Goal: Information Seeking & Learning: Stay updated

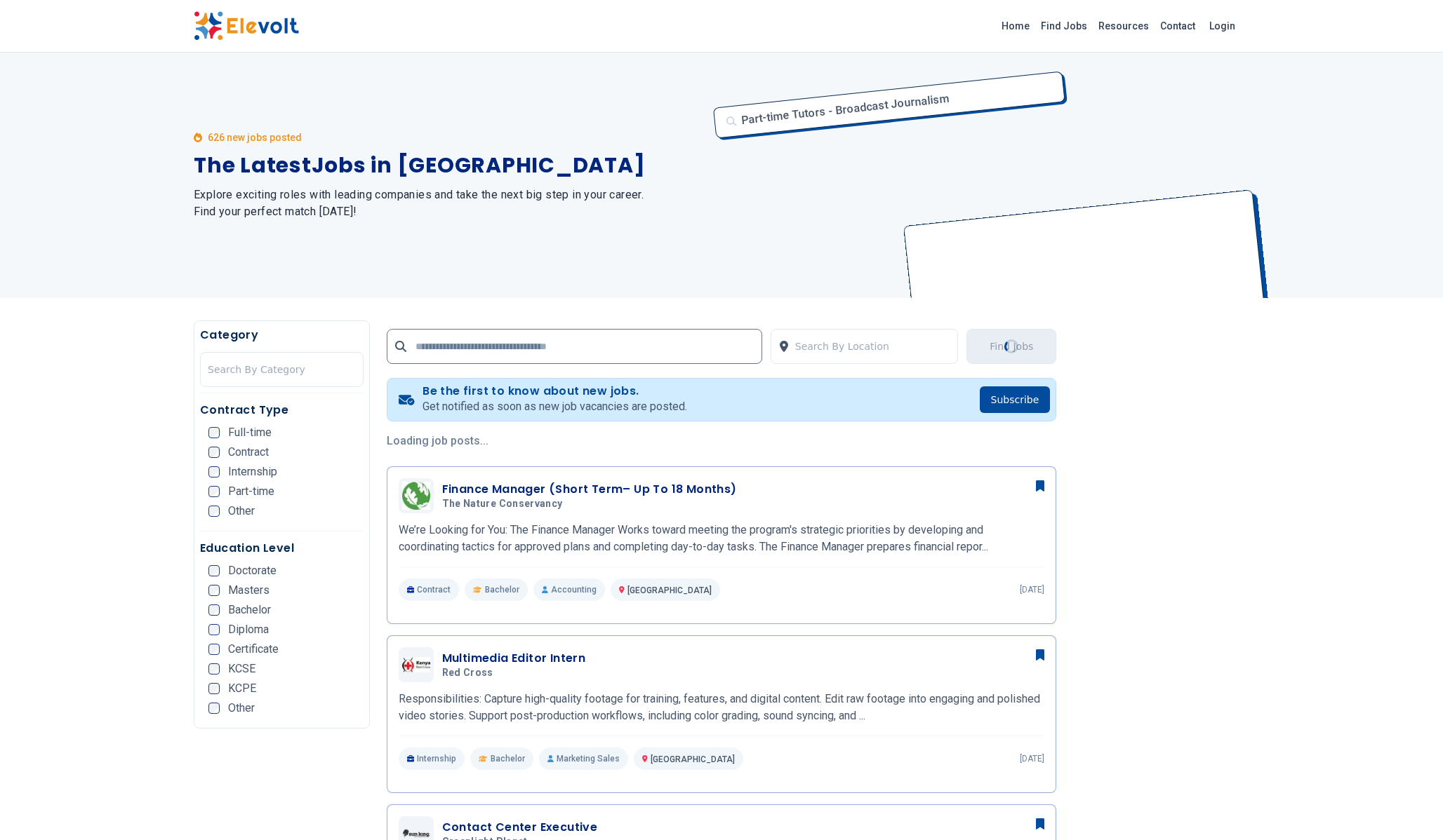
click at [396, 157] on h1 "The Latest Jobs in [GEOGRAPHIC_DATA]" at bounding box center [449, 165] width 511 height 25
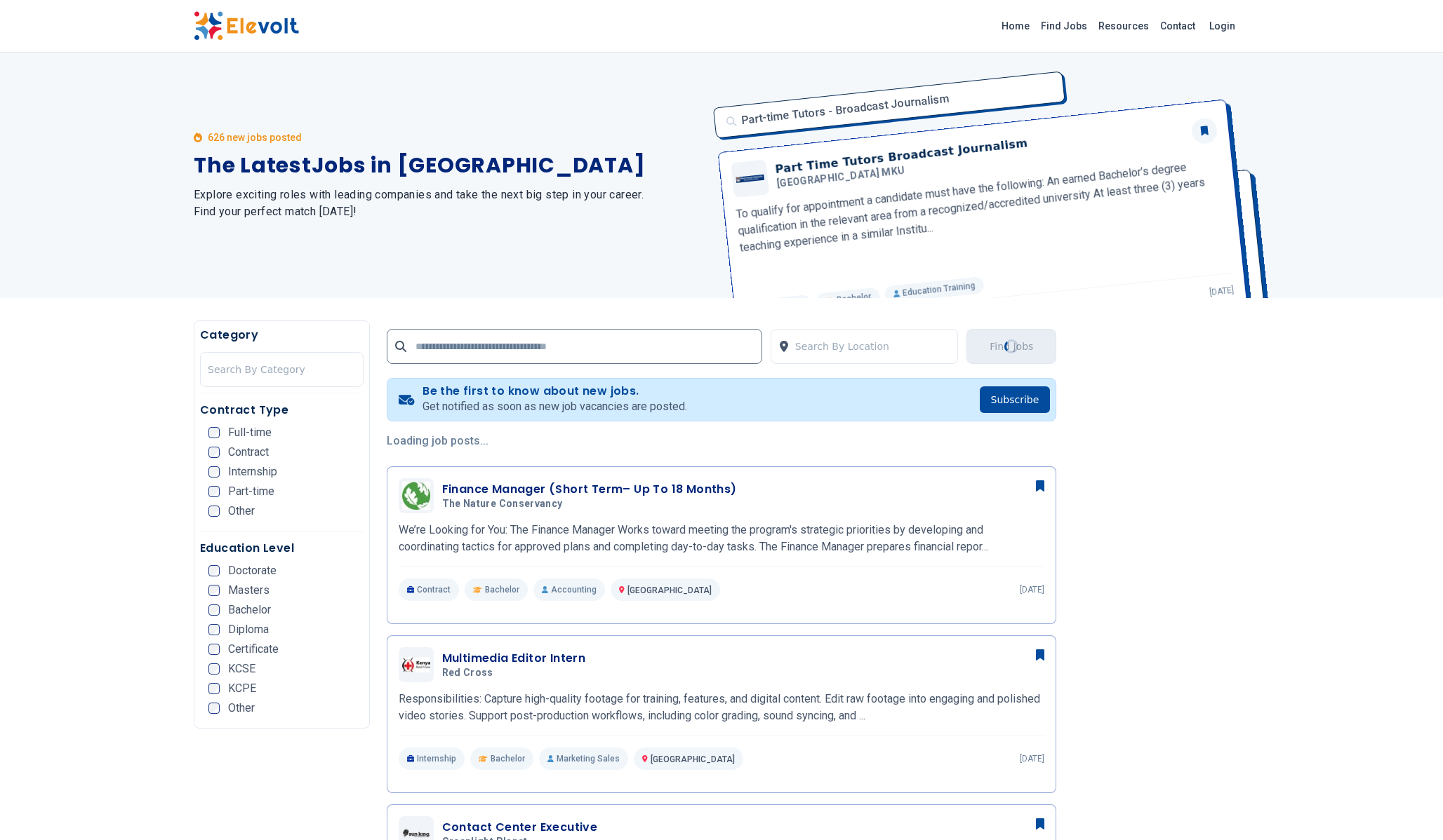
click at [396, 157] on h1 "The Latest Jobs in [GEOGRAPHIC_DATA]" at bounding box center [449, 165] width 511 height 25
copy h1 "The Latest Jobs in [GEOGRAPHIC_DATA]"
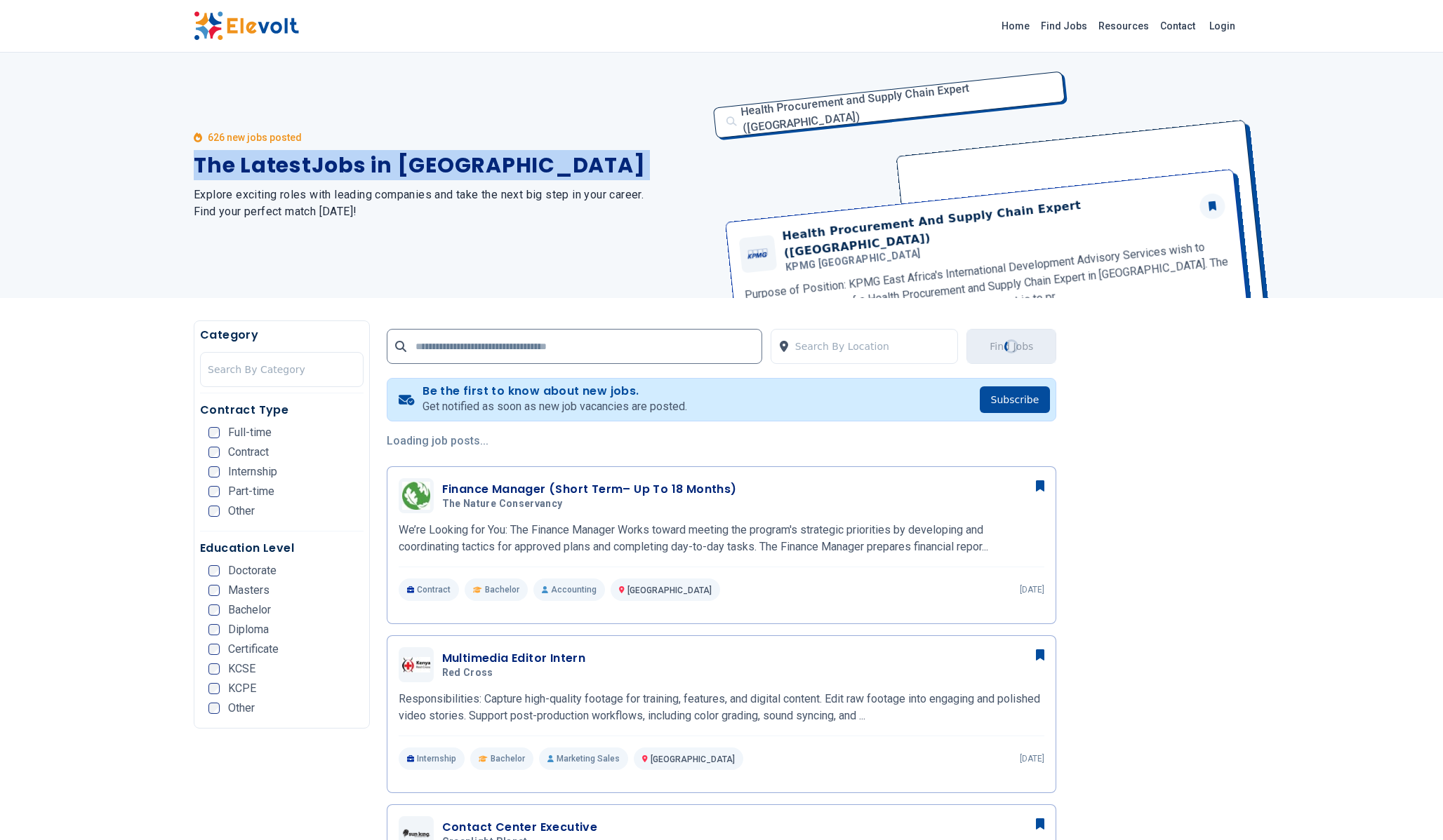
click at [324, 203] on h2 "Explore exciting roles with leading companies and take the next big step in you…" at bounding box center [449, 203] width 511 height 34
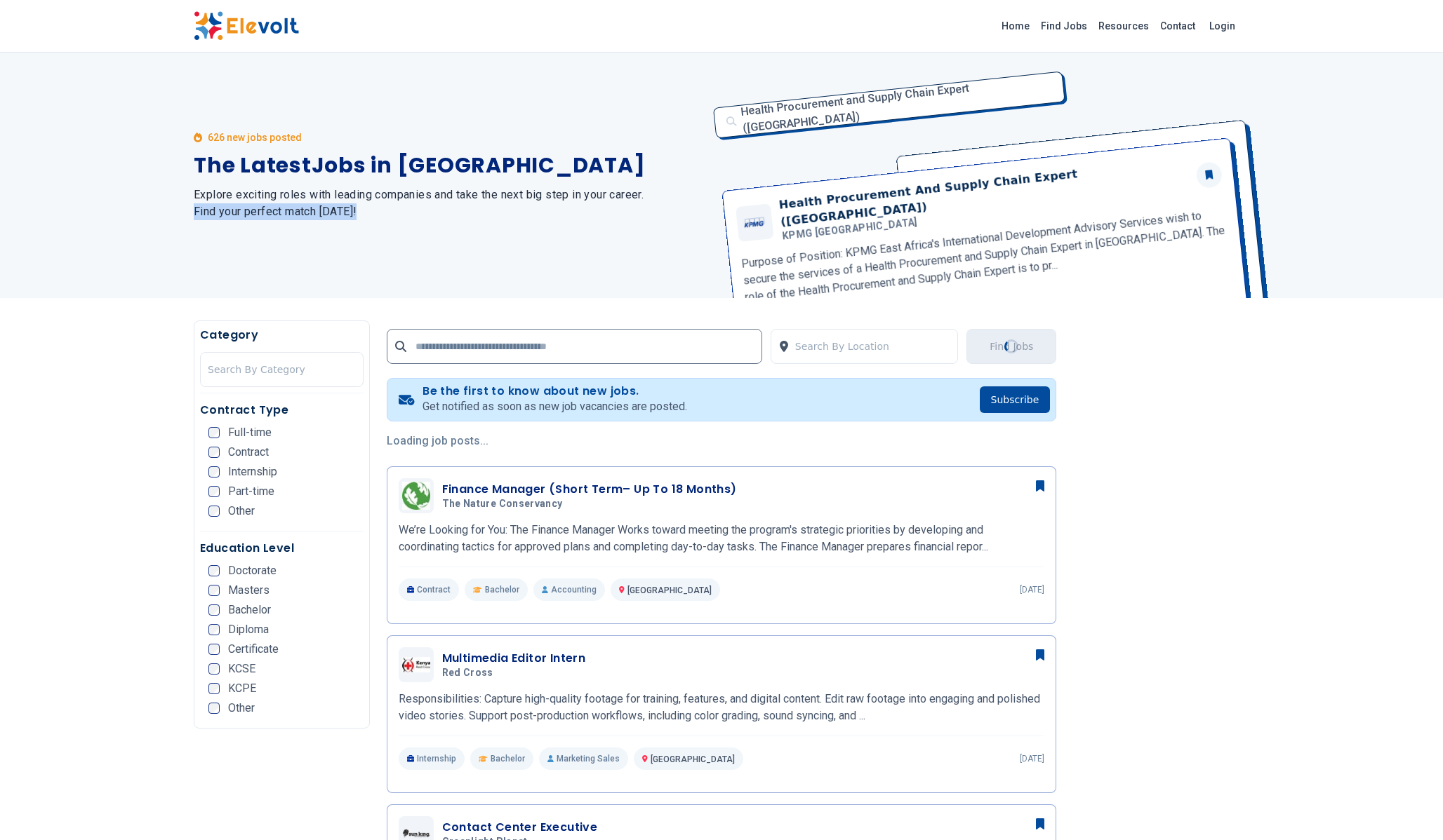
copy div "Find your perfect match [DATE]!"
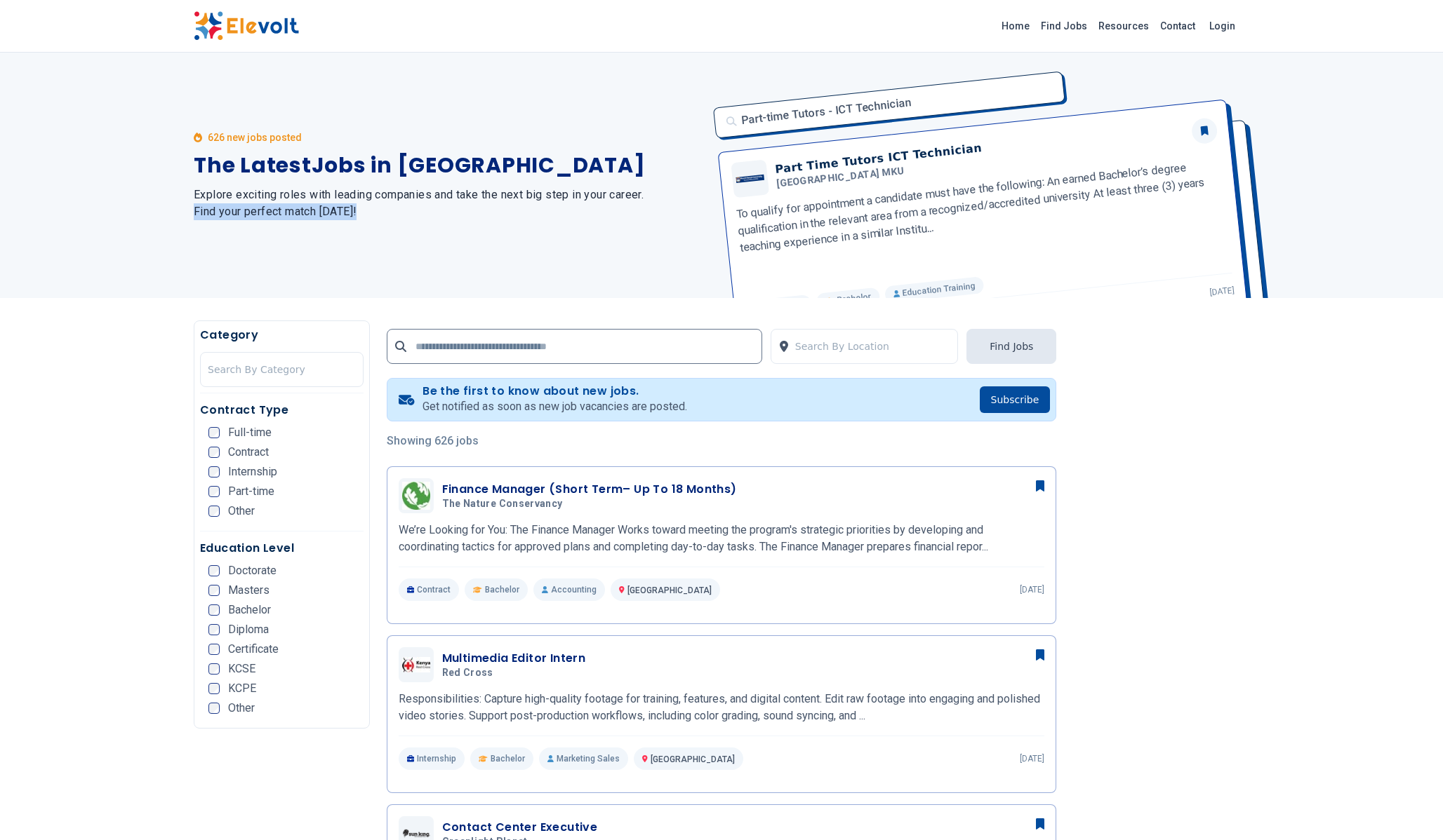
click at [343, 207] on h2 "Explore exciting roles with leading companies and take the next big step in you…" at bounding box center [449, 203] width 511 height 34
click at [375, 215] on h2 "Explore exciting roles with leading companies and take the next big step in you…" at bounding box center [449, 203] width 511 height 34
drag, startPoint x: 375, startPoint y: 215, endPoint x: 195, endPoint y: 190, distance: 181.7
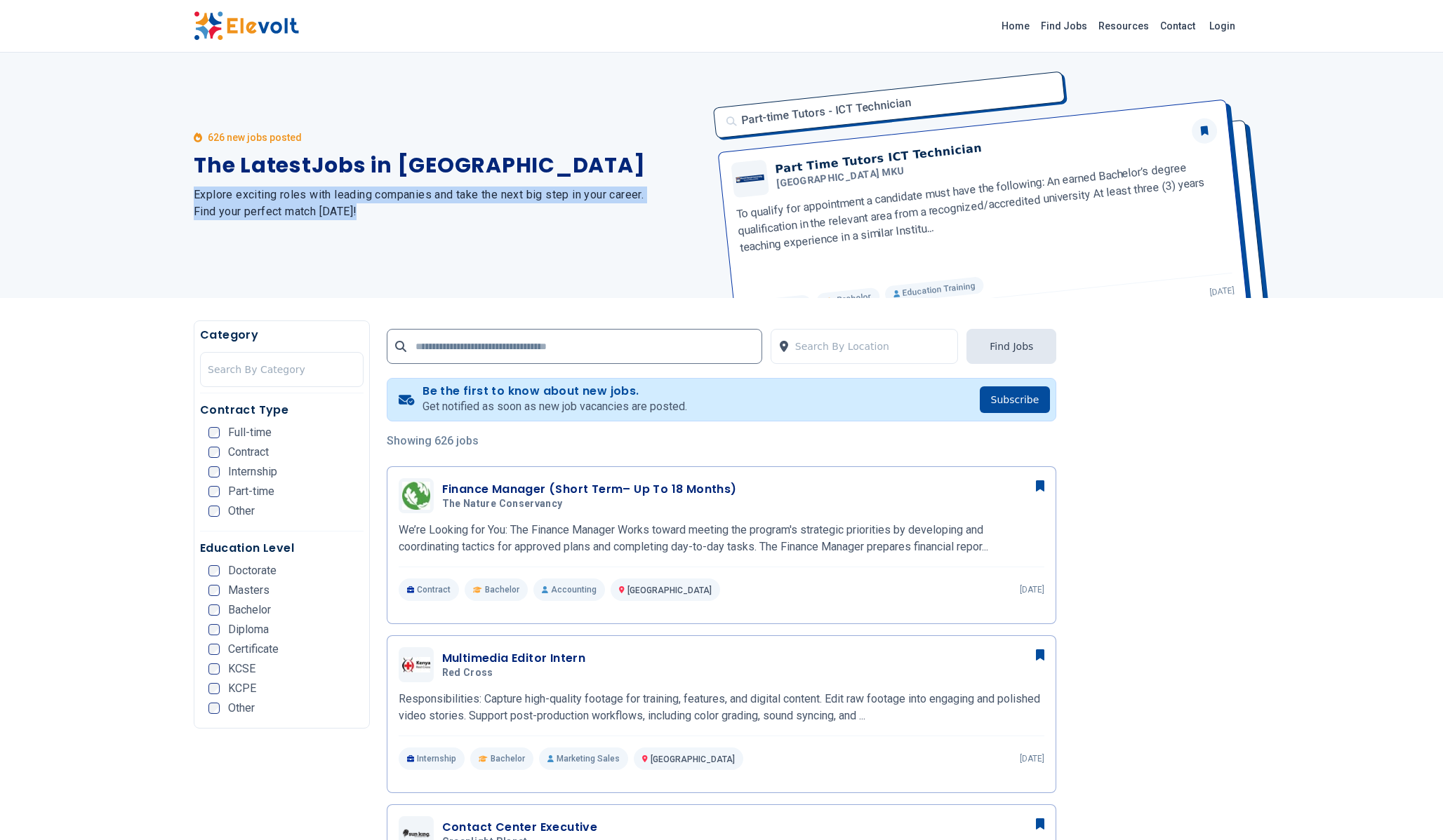
click at [195, 190] on h2 "Explore exciting roles with leading companies and take the next big step in you…" at bounding box center [449, 203] width 511 height 34
click at [558, 389] on h4 "Be the first to know about new jobs." at bounding box center [555, 391] width 265 height 14
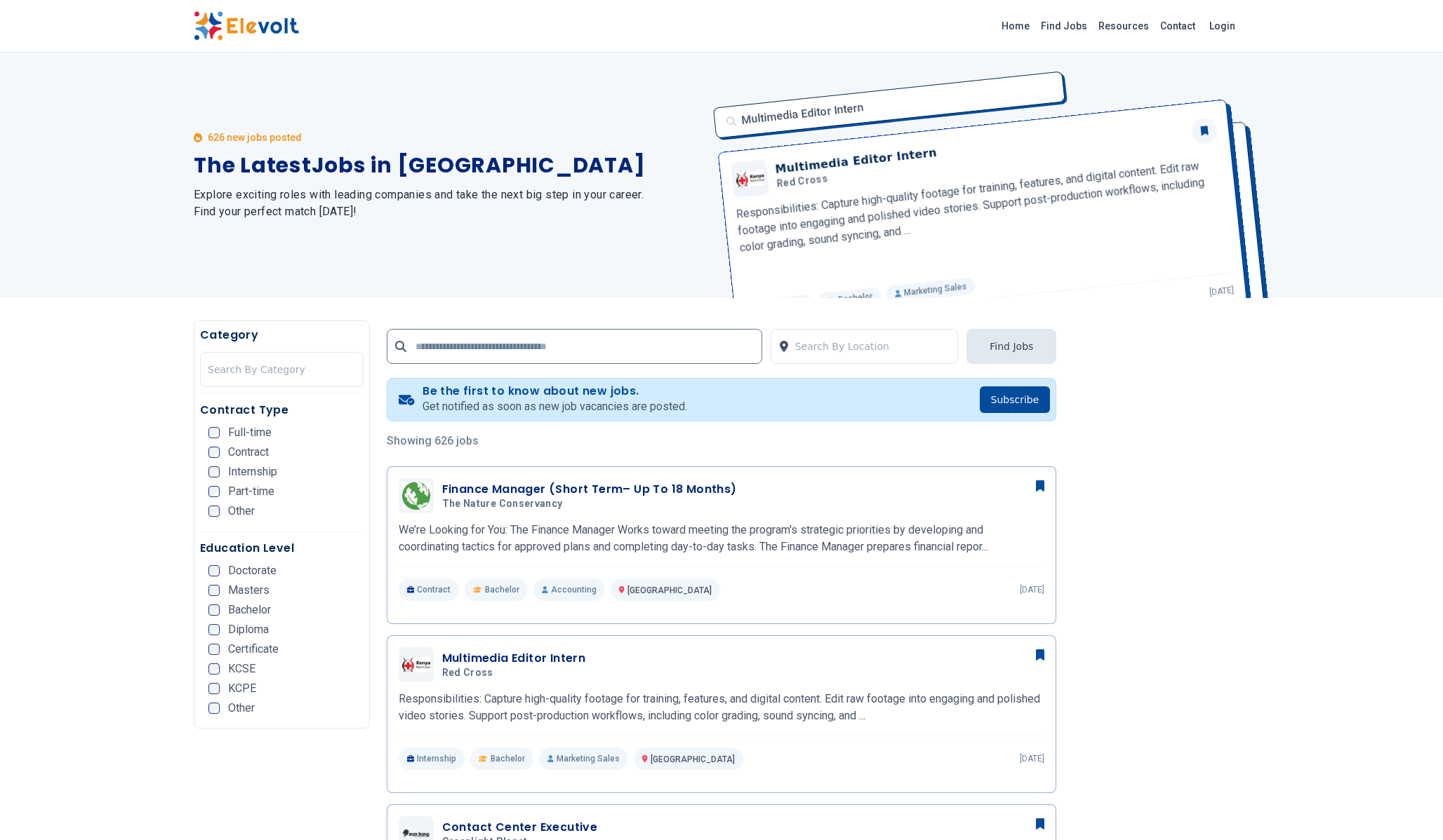
click at [558, 389] on h4 "Be the first to know about new jobs." at bounding box center [555, 391] width 265 height 14
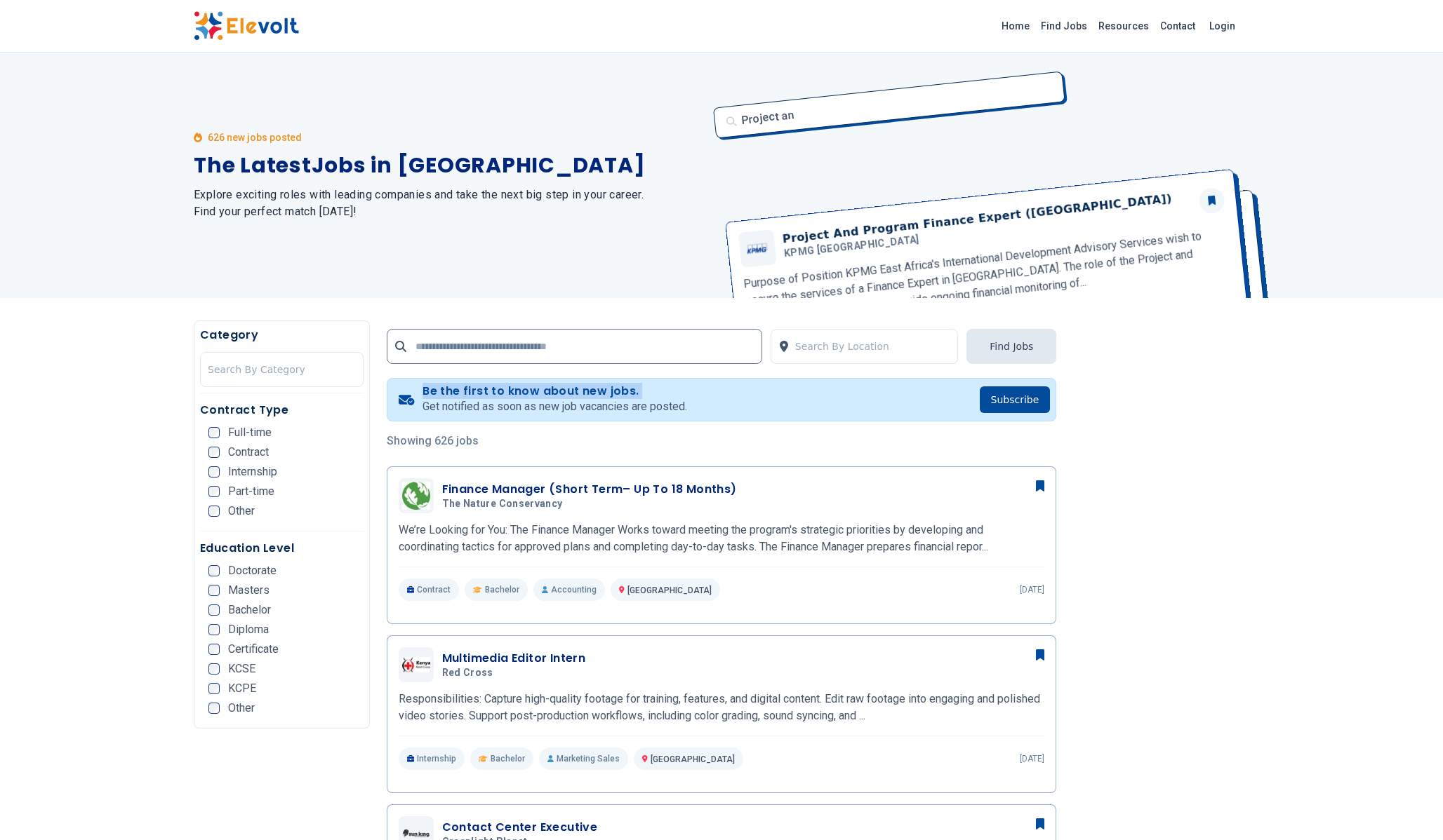
copy h4 "Be the first to know about new jobs."
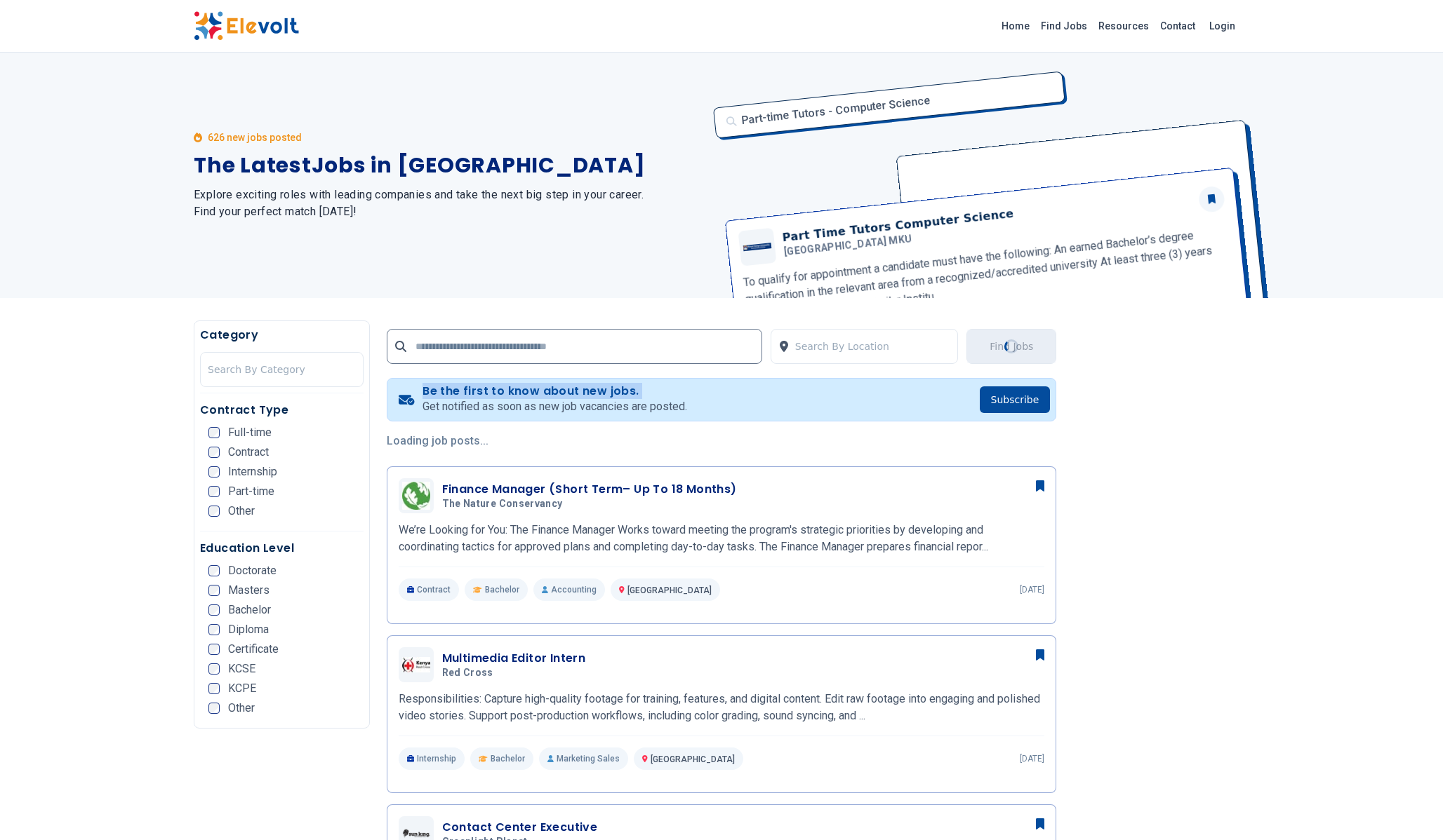
click at [564, 396] on h4 "Be the first to know about new jobs." at bounding box center [555, 391] width 265 height 14
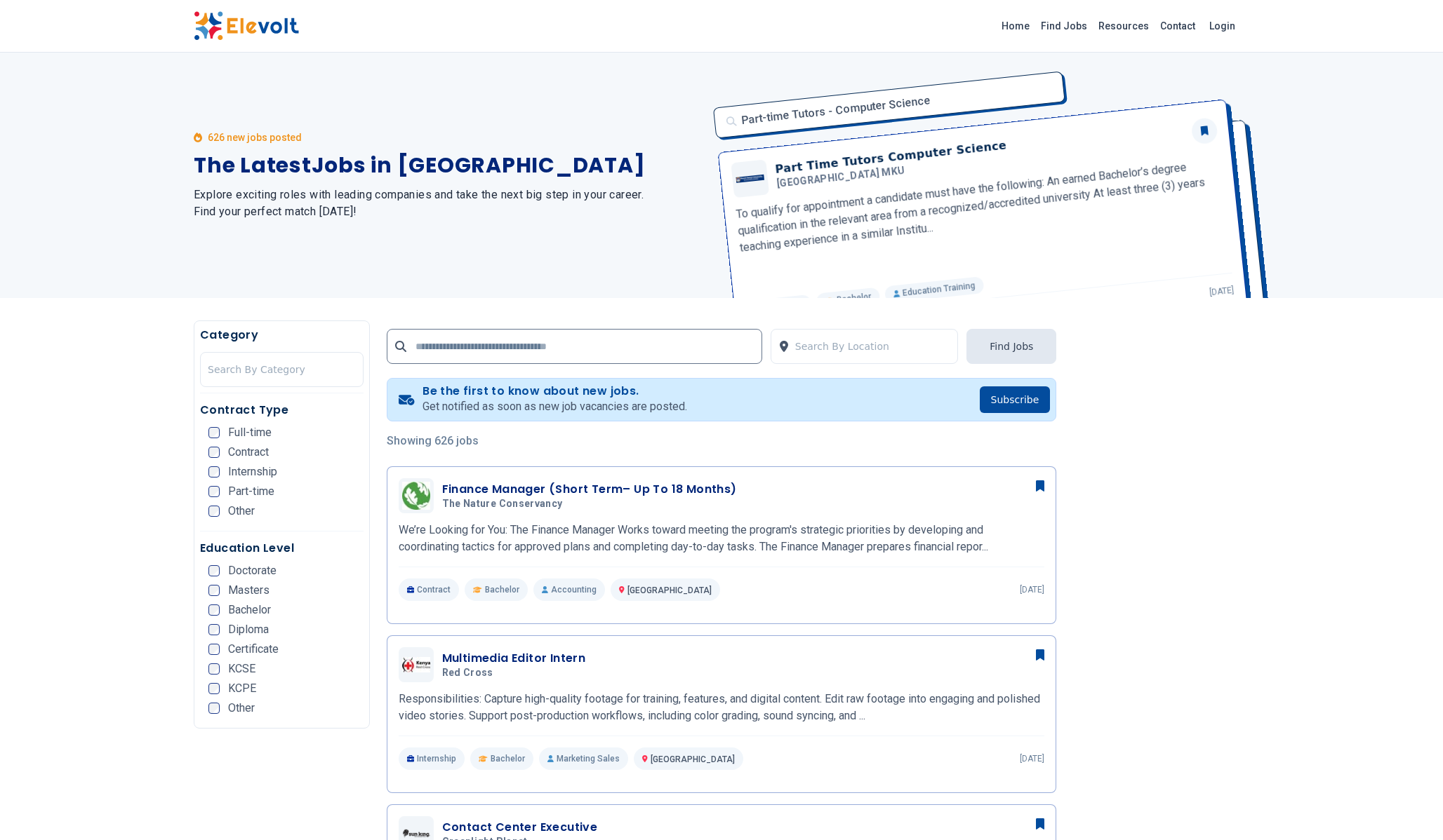
click at [562, 405] on p "Get notified as soon as new job vacancies are posted." at bounding box center [555, 406] width 265 height 17
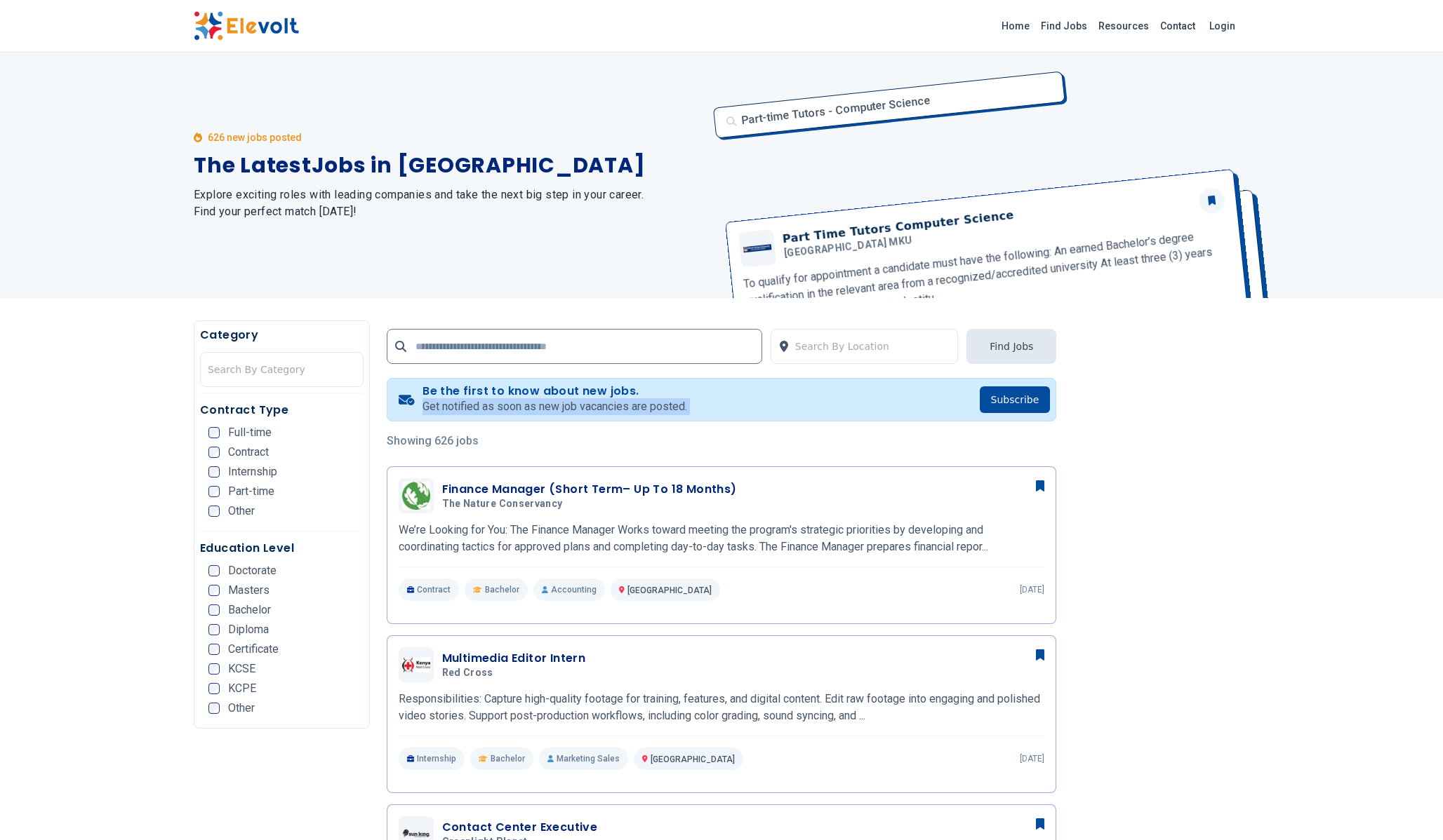
copy p "Get notified as soon as new job vacancies are posted."
